Goal: Information Seeking & Learning: Understand process/instructions

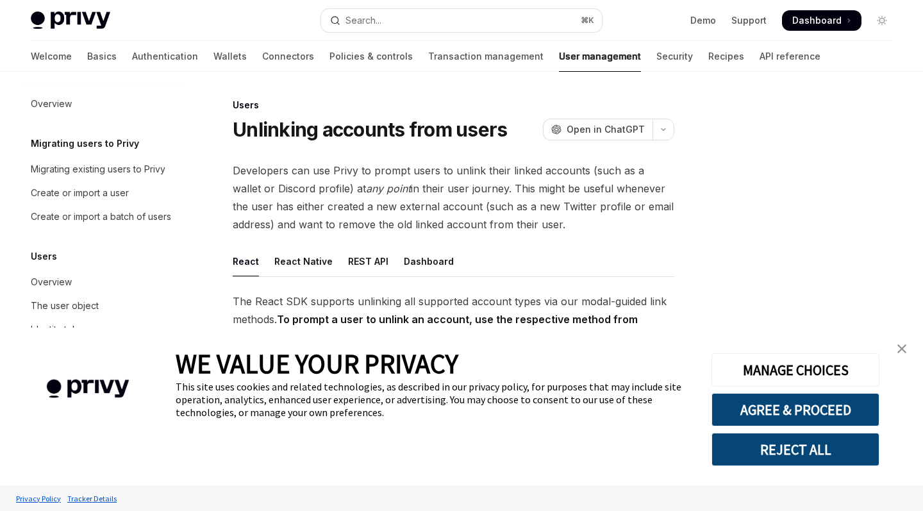
click at [901, 347] on img "close banner" at bounding box center [901, 348] width 9 height 9
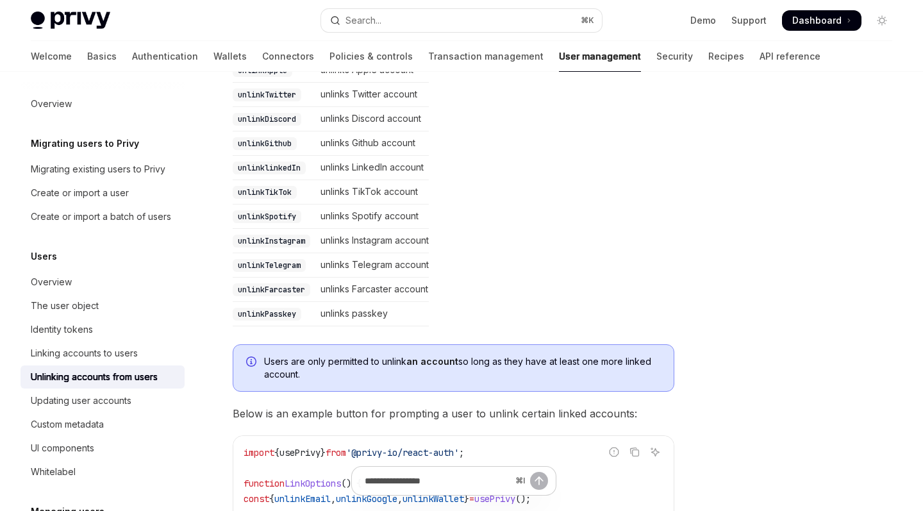
scroll to position [512, 0]
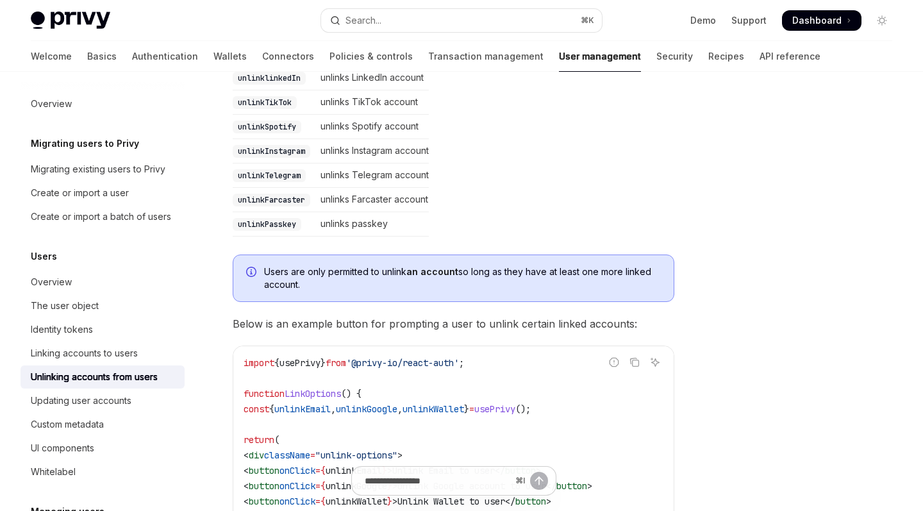
click at [412, 265] on span "Users are only permitted to unlink an account so long as they have at least one…" at bounding box center [462, 278] width 397 height 26
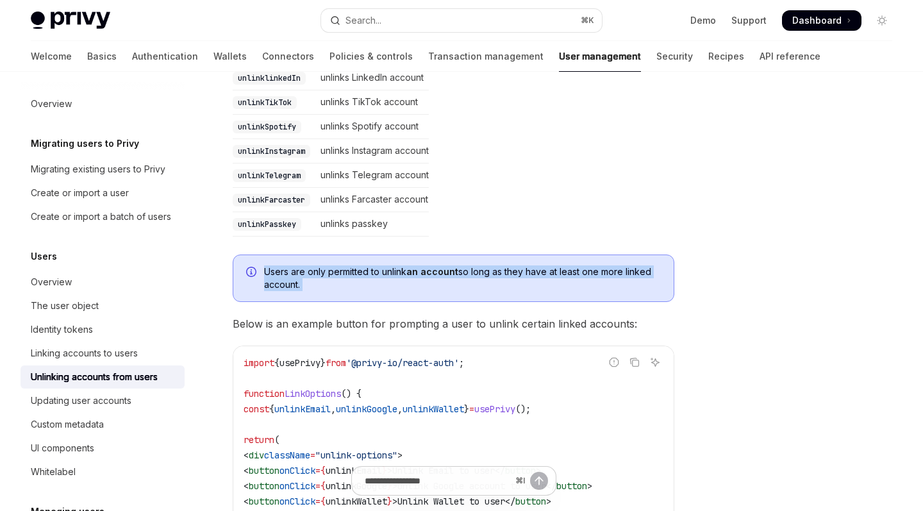
click at [412, 265] on span "Users are only permitted to unlink an account so long as they have at least one…" at bounding box center [462, 278] width 397 height 26
click at [412, 285] on span "Users are only permitted to unlink an account so long as they have at least one…" at bounding box center [462, 278] width 397 height 26
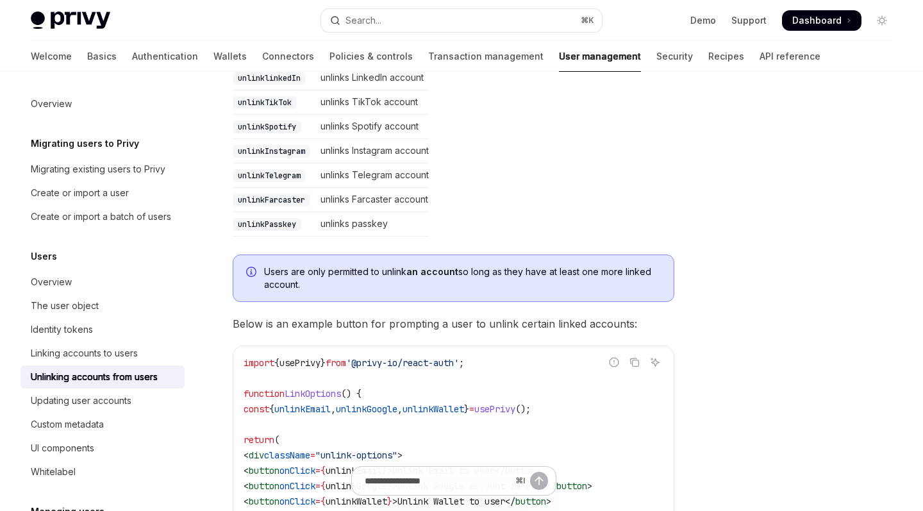
click at [397, 277] on span "Users are only permitted to unlink an account so long as they have at least one…" at bounding box center [462, 278] width 397 height 26
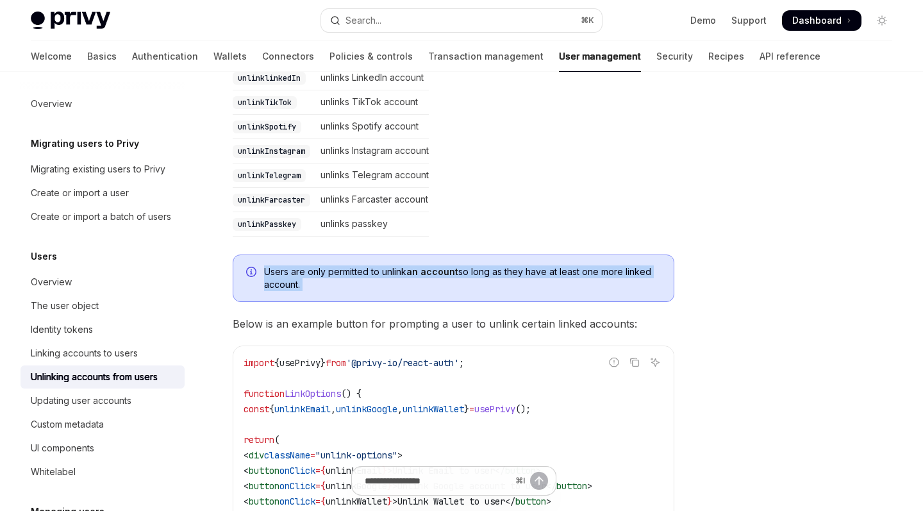
click at [397, 277] on span "Users are only permitted to unlink an account so long as they have at least one…" at bounding box center [462, 278] width 397 height 26
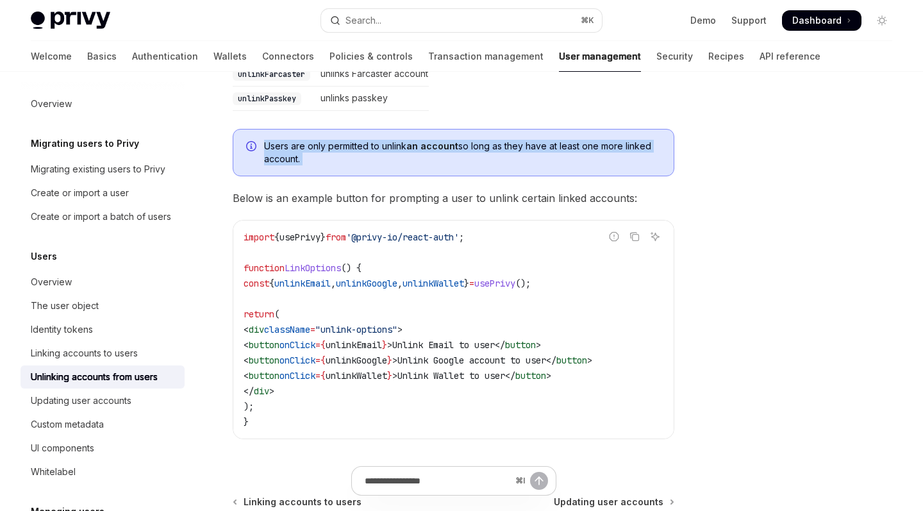
scroll to position [605, 0]
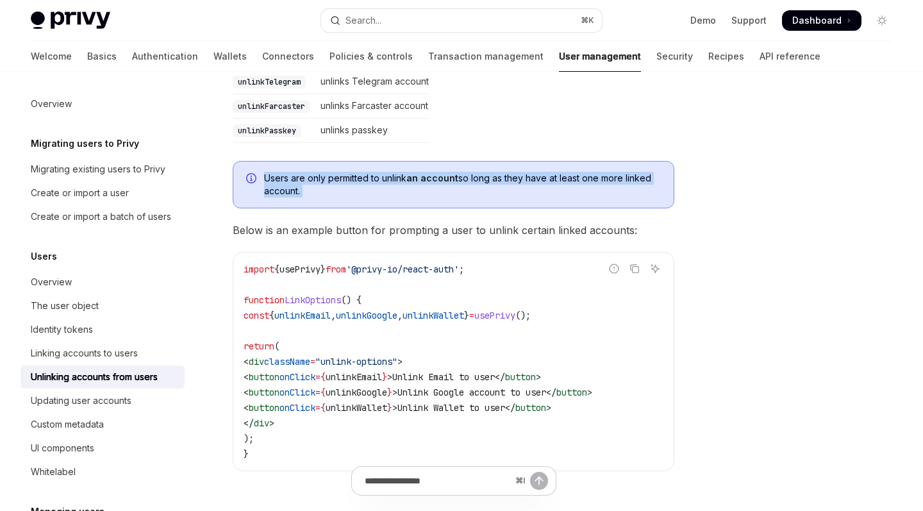
click at [476, 180] on span "Users are only permitted to unlink an account so long as they have at least one…" at bounding box center [462, 185] width 397 height 26
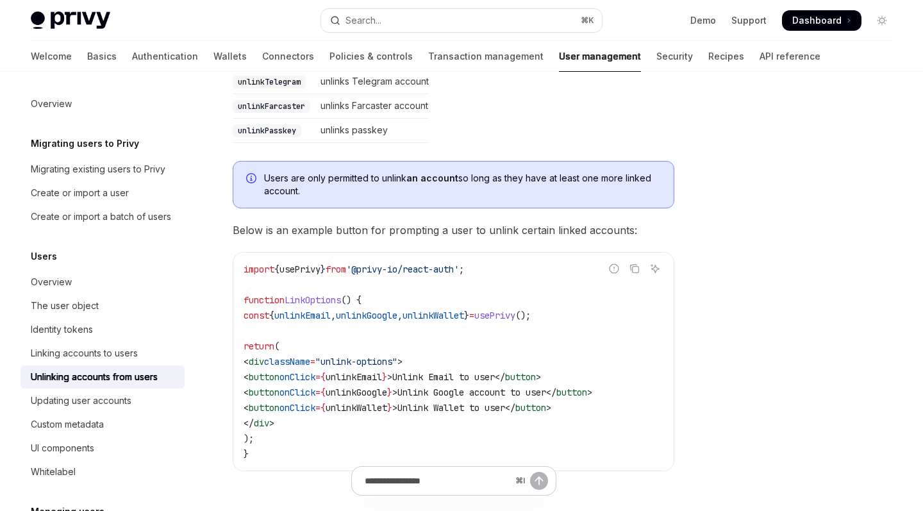
click at [445, 179] on strong "an account" at bounding box center [432, 177] width 52 height 11
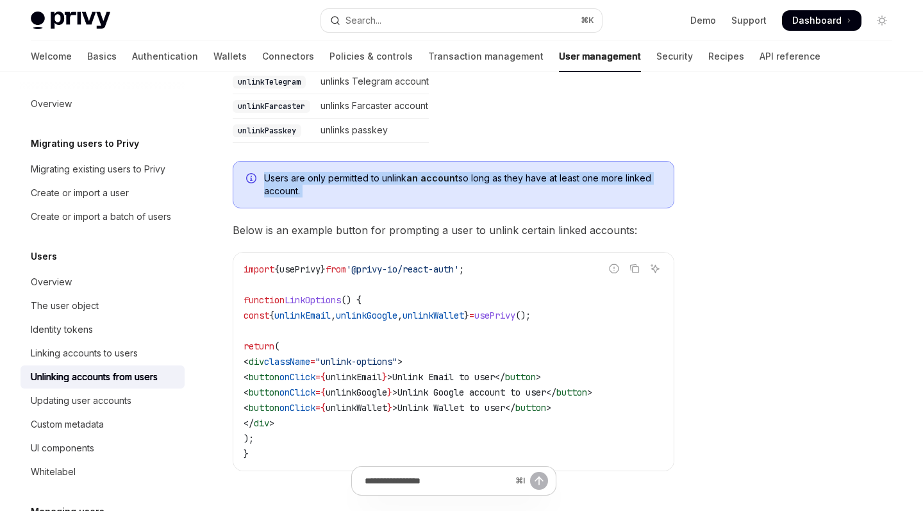
click at [445, 179] on strong "an account" at bounding box center [432, 177] width 52 height 11
click at [445, 199] on div "Users are only permitted to unlink an account so long as they have at least one…" at bounding box center [454, 184] width 442 height 47
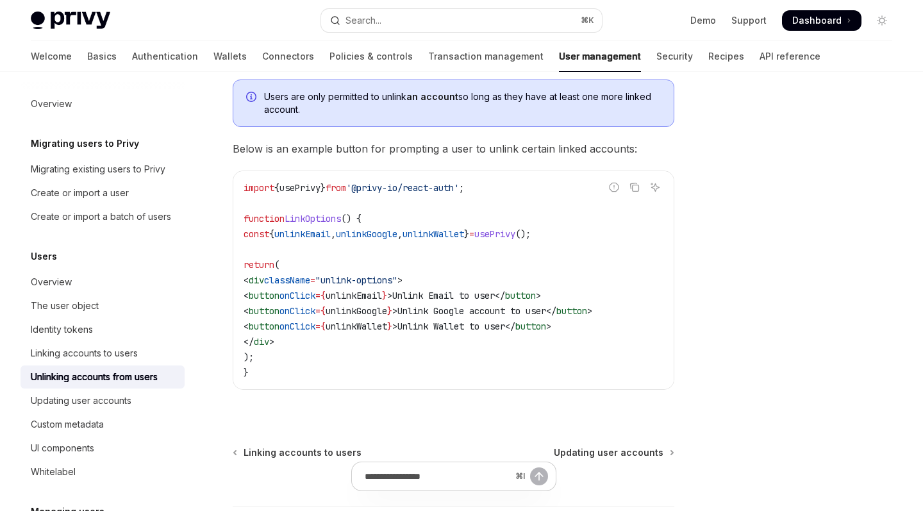
scroll to position [687, 0]
click at [427, 188] on span "'@privy-io/react-auth'" at bounding box center [402, 187] width 113 height 12
click at [358, 222] on span "() {" at bounding box center [351, 218] width 21 height 12
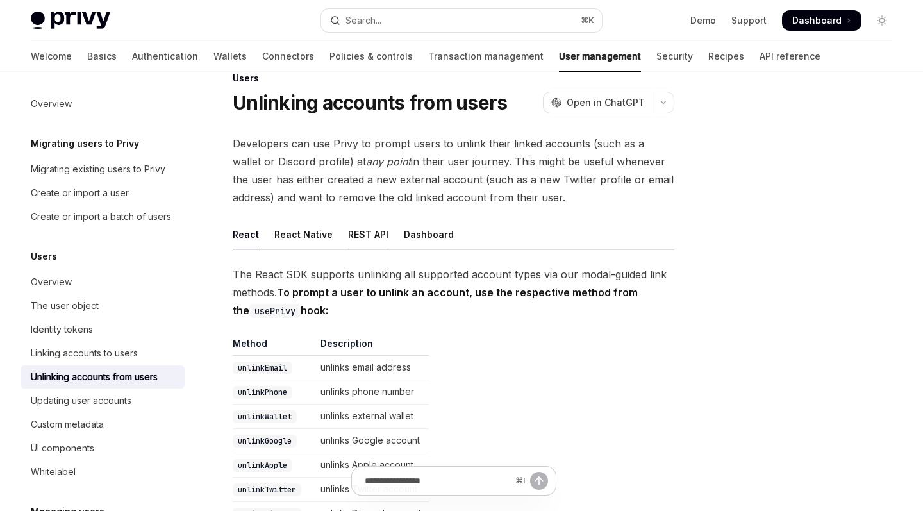
scroll to position [0, 0]
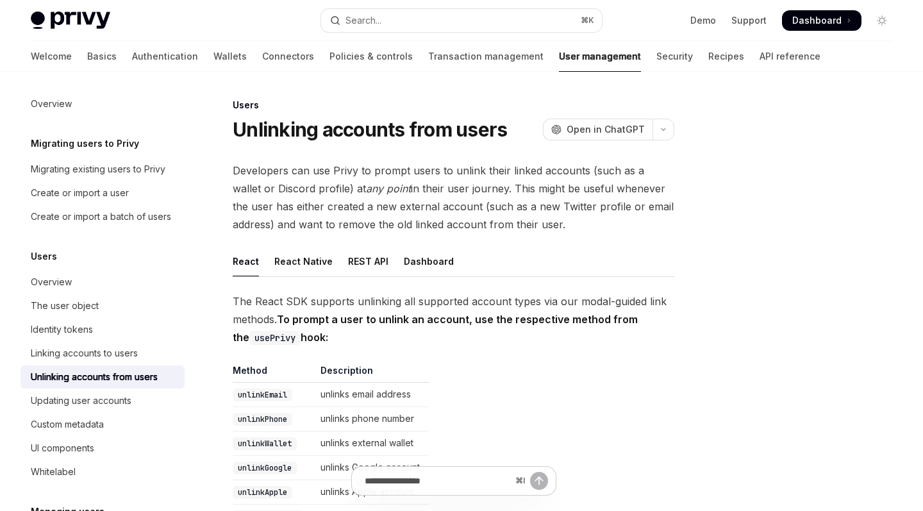
click at [356, 216] on span "Developers can use Privy to prompt users to unlink their linked accounts (such …" at bounding box center [454, 198] width 442 height 72
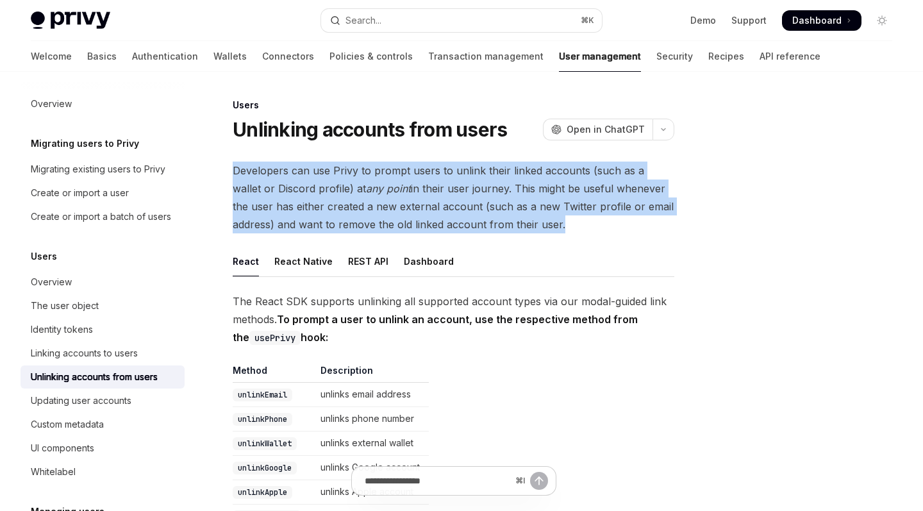
click at [356, 216] on span "Developers can use Privy to prompt users to unlink their linked accounts (such …" at bounding box center [454, 198] width 442 height 72
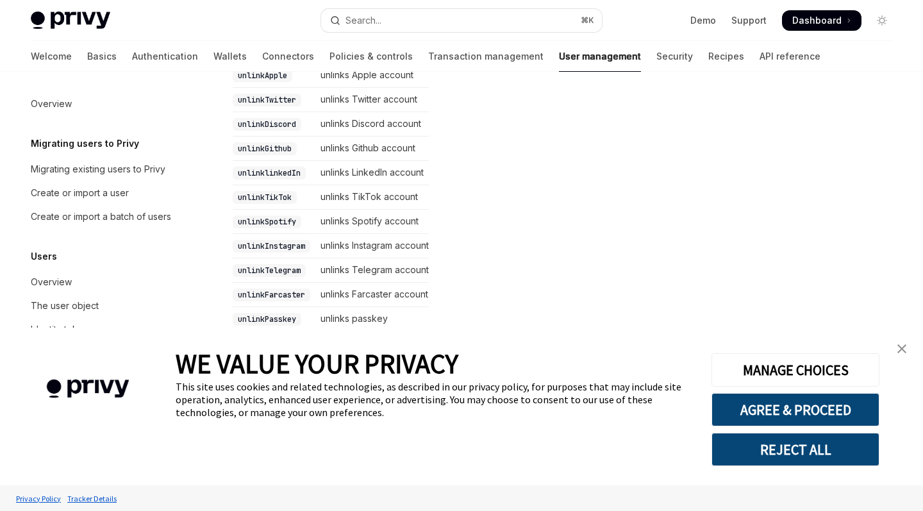
scroll to position [793, 0]
